Goal: Task Accomplishment & Management: Complete application form

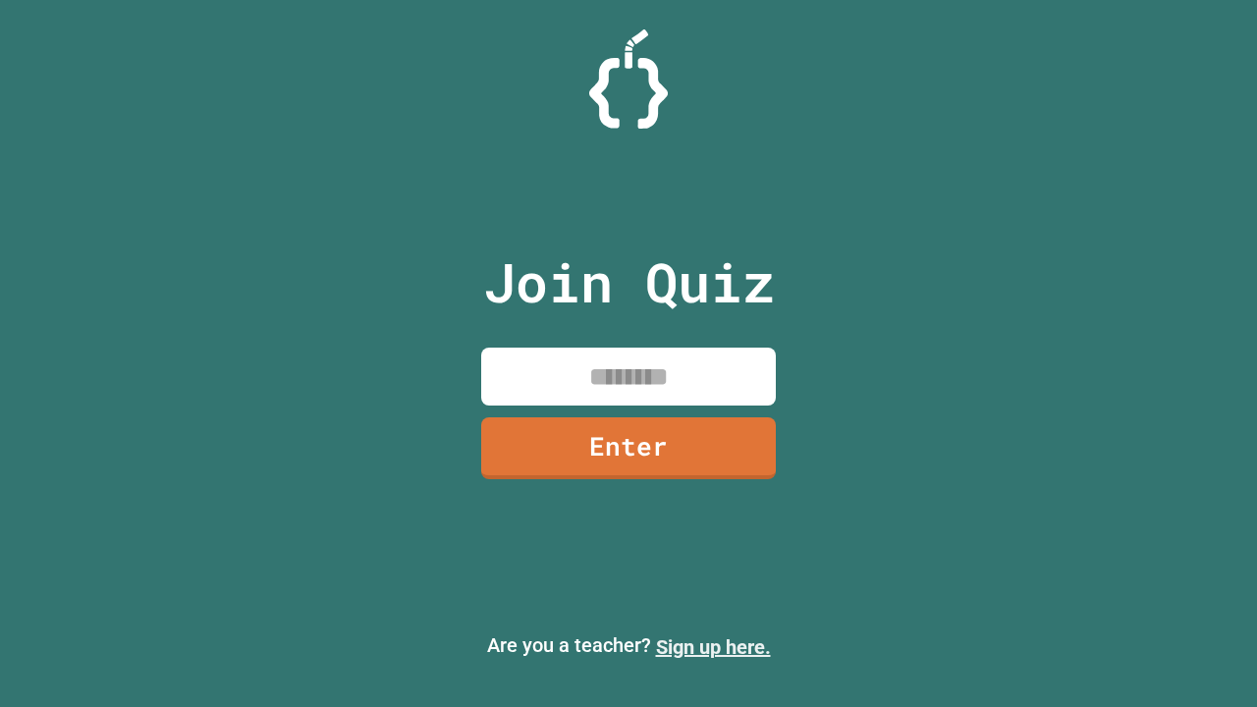
click at [713, 647] on link "Sign up here." at bounding box center [713, 648] width 115 height 24
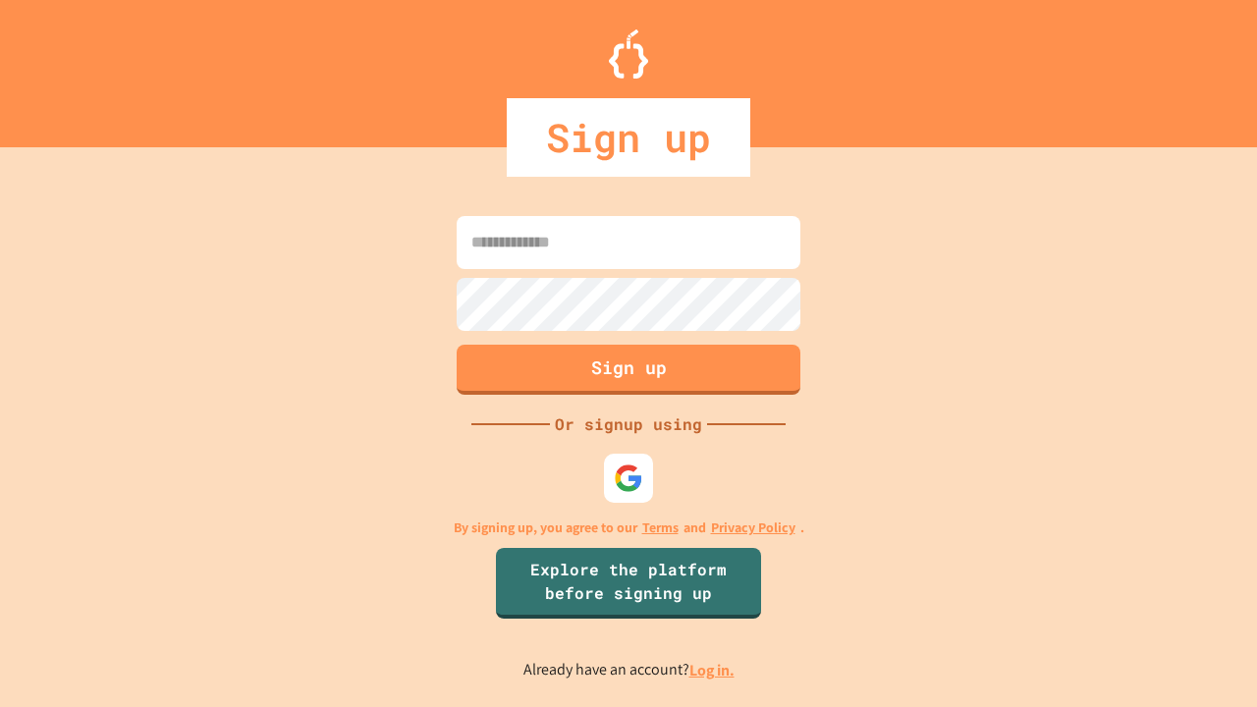
click at [713, 670] on link "Log in." at bounding box center [712, 670] width 45 height 21
